Goal: Transaction & Acquisition: Subscribe to service/newsletter

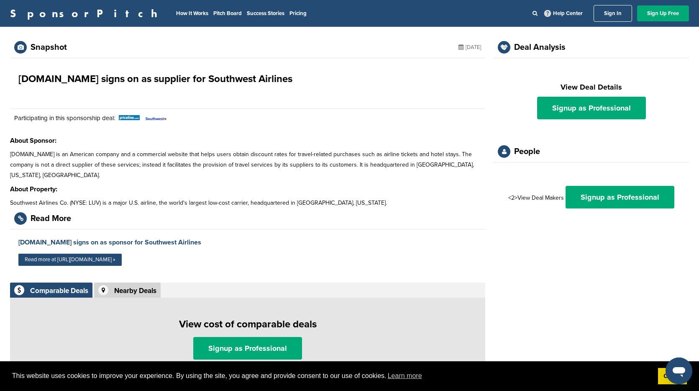
click at [599, 14] on link "Sign In" at bounding box center [612, 13] width 38 height 17
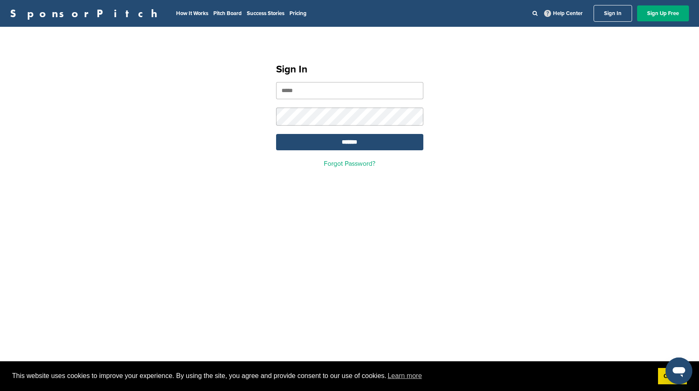
click at [284, 95] on input "email" at bounding box center [349, 90] width 147 height 17
type input "**********"
click at [351, 143] on input "*******" at bounding box center [349, 142] width 147 height 16
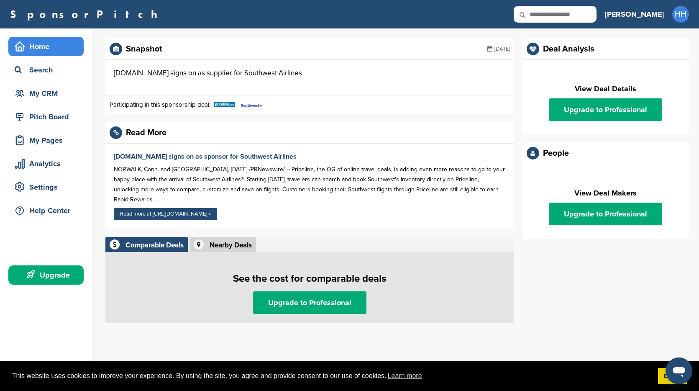
click at [56, 42] on div "Home" at bounding box center [48, 46] width 71 height 15
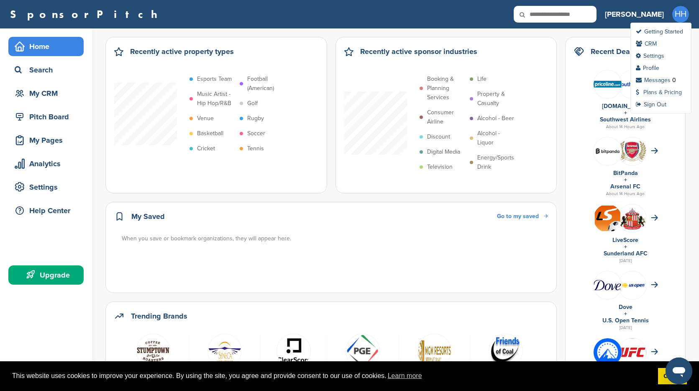
click at [656, 94] on link "Plans & Pricing" at bounding box center [659, 92] width 46 height 7
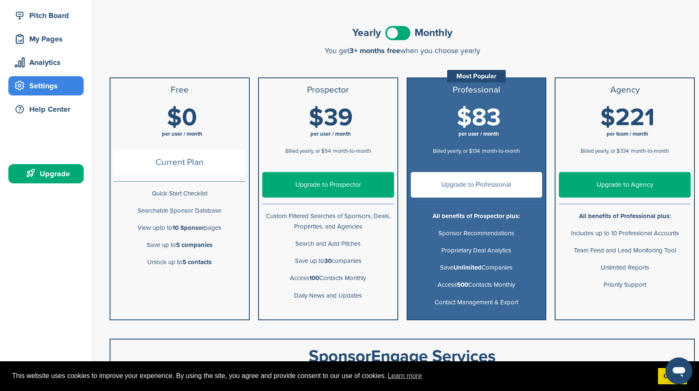
scroll to position [87, 0]
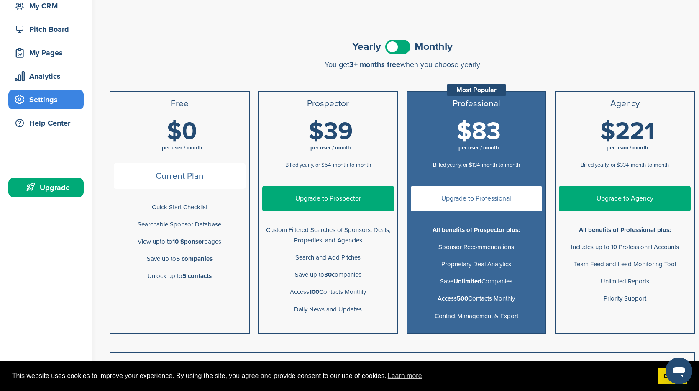
click at [481, 202] on link "Upgrade to Professional" at bounding box center [477, 199] width 132 height 26
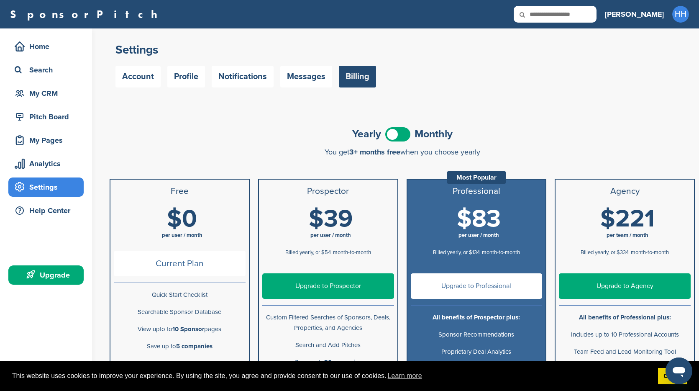
click at [386, 134] on span at bounding box center [397, 134] width 25 height 14
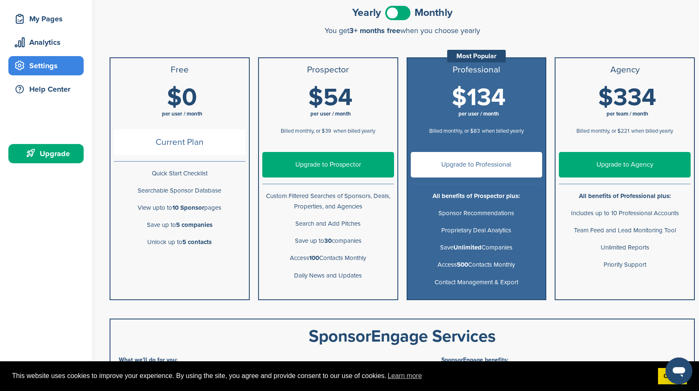
scroll to position [176, 0]
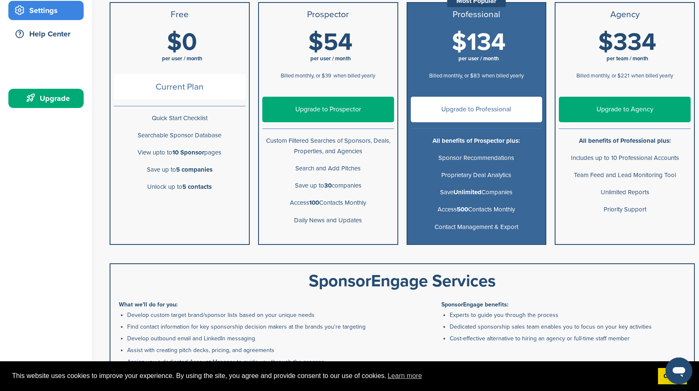
click at [470, 113] on link "Upgrade to Professional" at bounding box center [477, 110] width 132 height 26
